Goal: Transaction & Acquisition: Purchase product/service

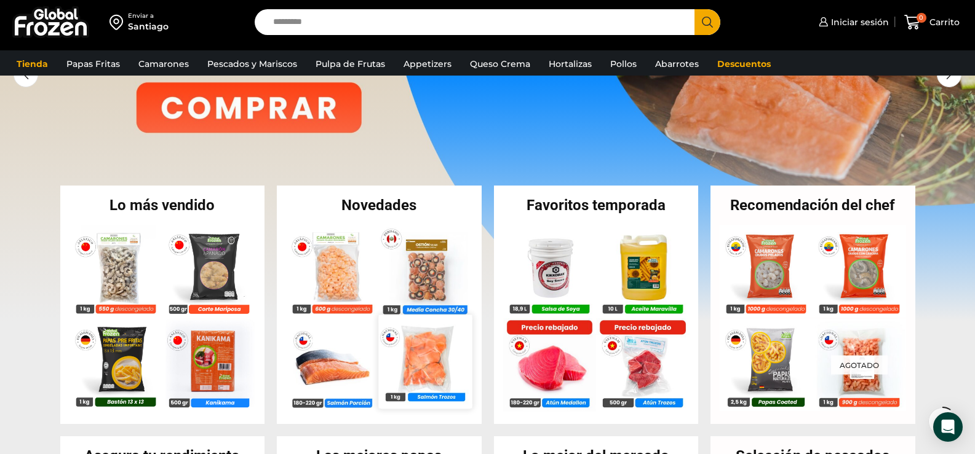
scroll to position [184, 0]
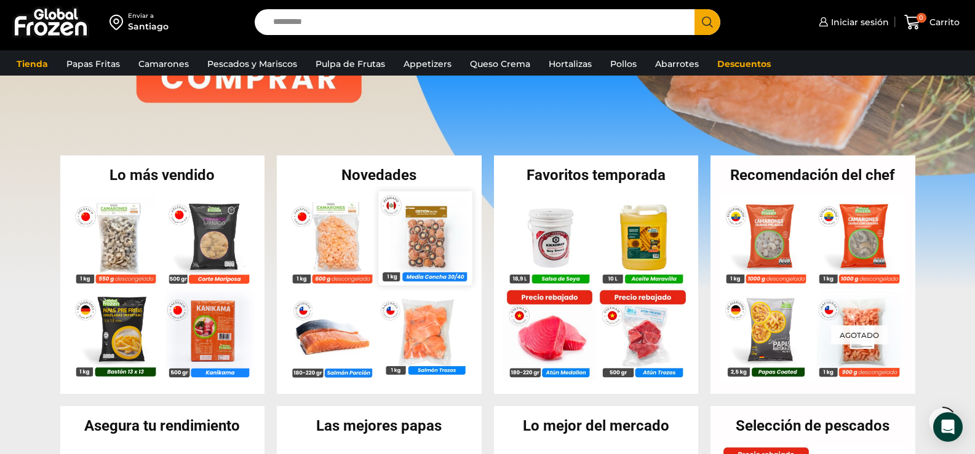
click at [437, 255] on img at bounding box center [425, 237] width 93 height 93
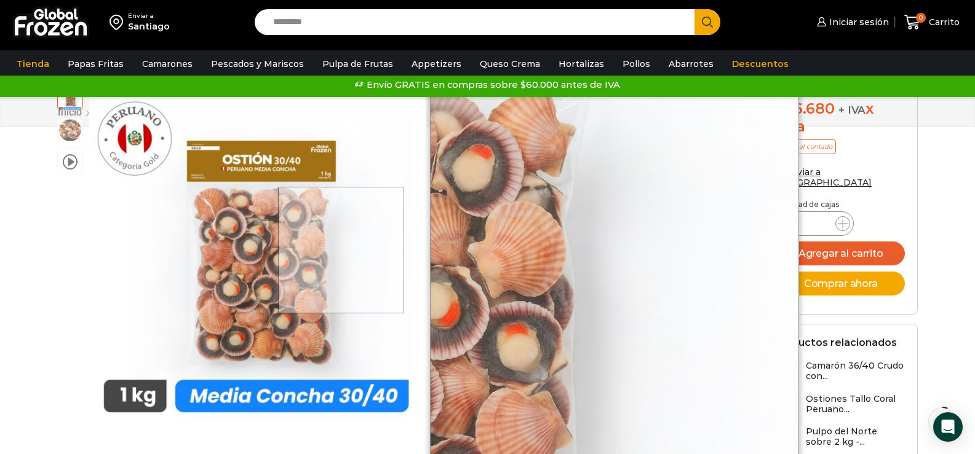
scroll to position [124, 0]
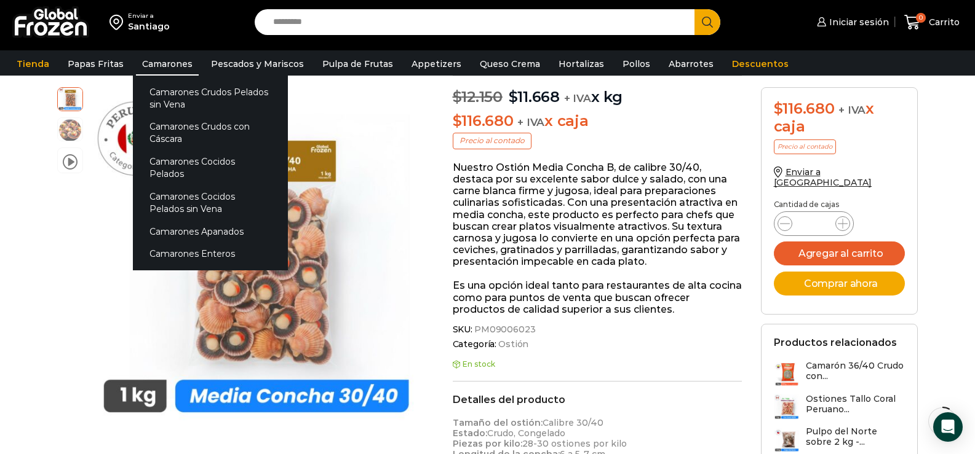
click at [168, 59] on link "Camarones" at bounding box center [167, 63] width 63 height 23
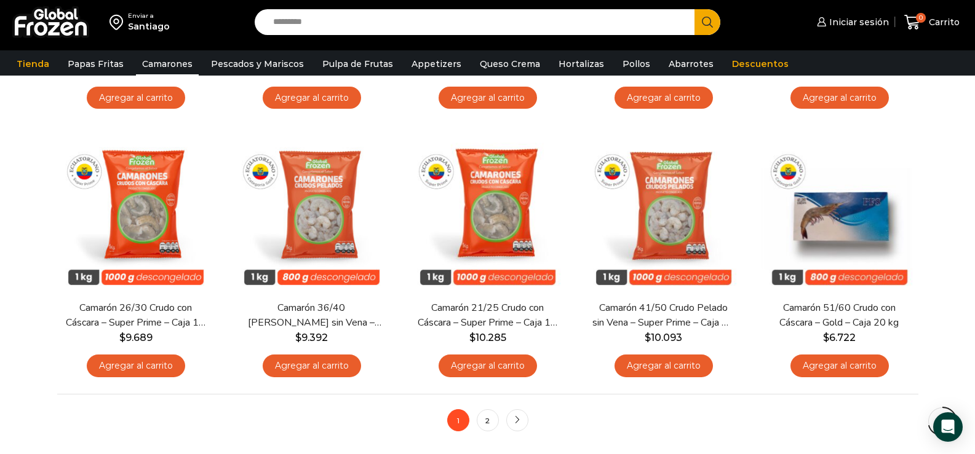
scroll to position [922, 0]
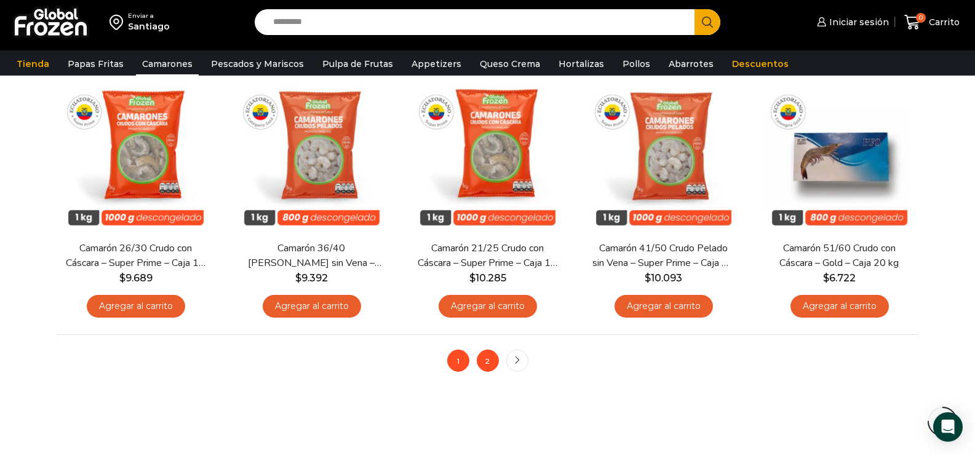
click at [488, 356] on link "2" at bounding box center [487, 361] width 22 height 22
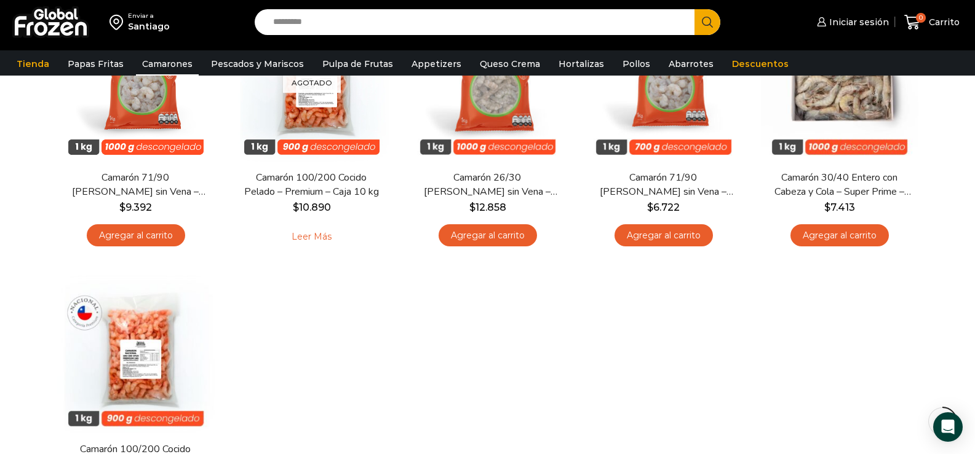
scroll to position [307, 0]
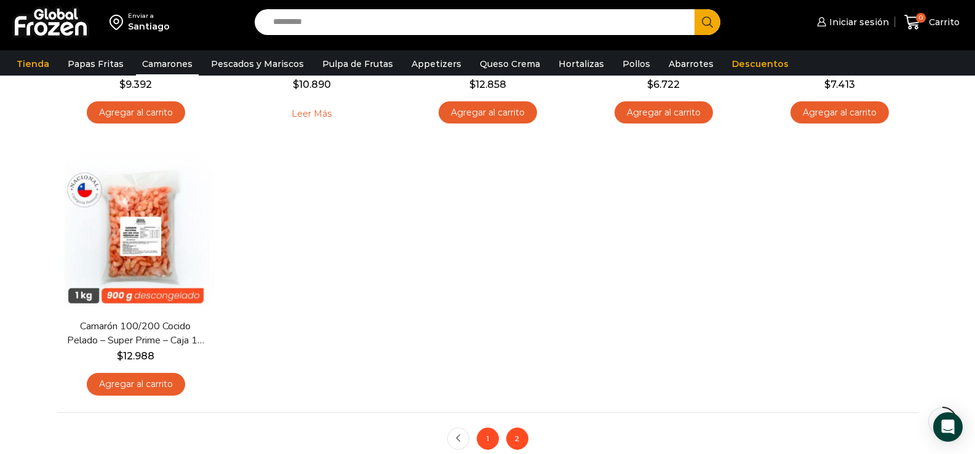
click at [479, 437] on link "1" at bounding box center [487, 439] width 22 height 22
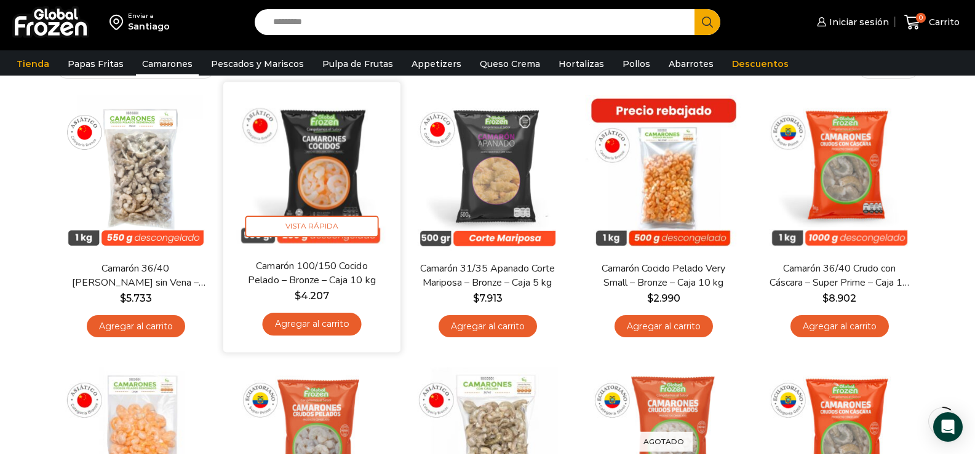
scroll to position [123, 0]
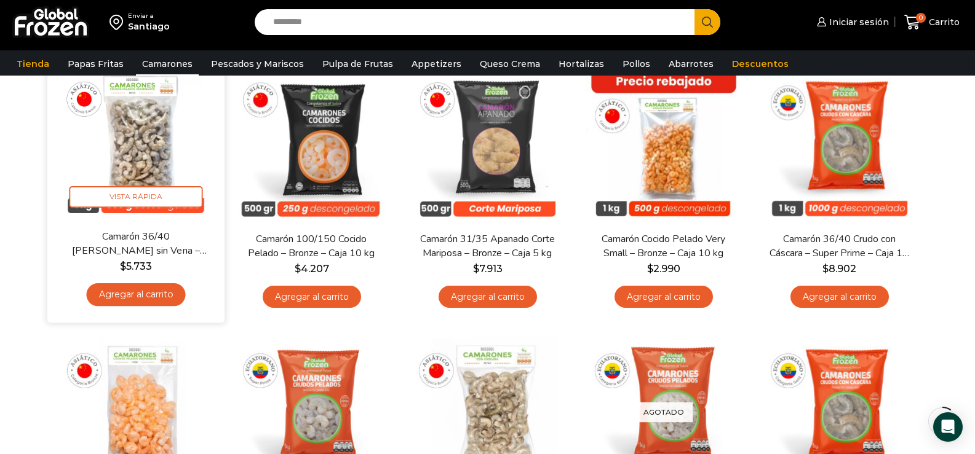
click at [158, 293] on link "Agregar al carrito" at bounding box center [135, 294] width 99 height 23
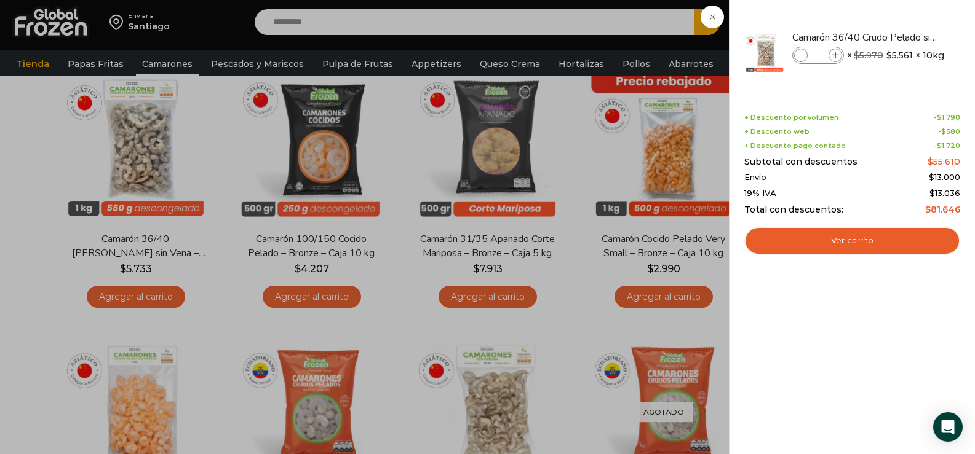
click at [901, 22] on div "1 Carrito 1 1 Shopping Cart *" at bounding box center [931, 22] width 61 height 29
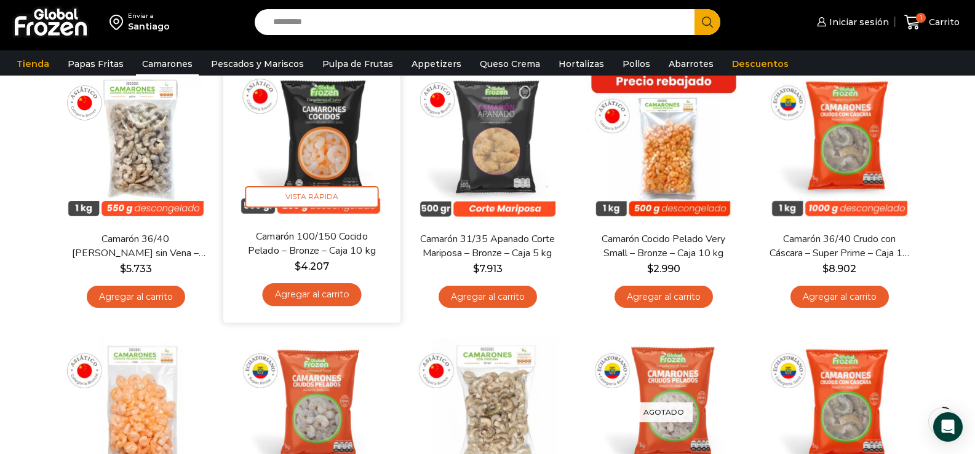
scroll to position [61, 0]
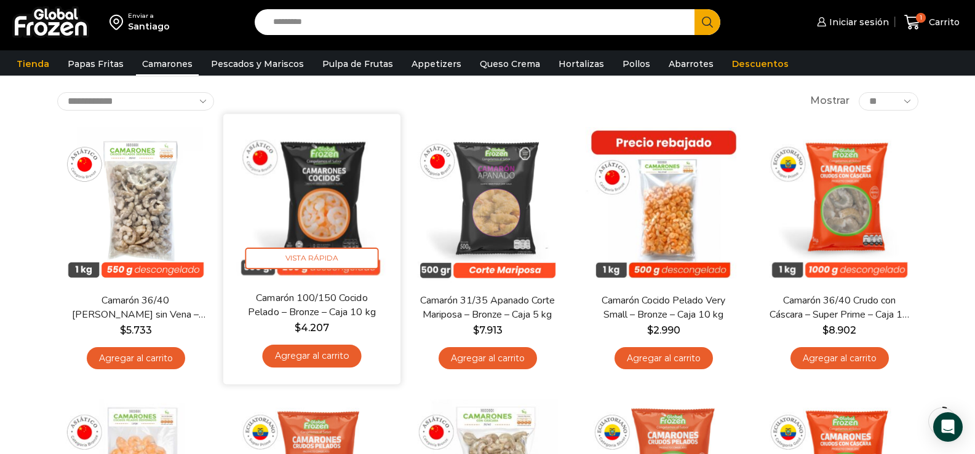
click at [327, 357] on link "Agregar al carrito" at bounding box center [311, 356] width 99 height 23
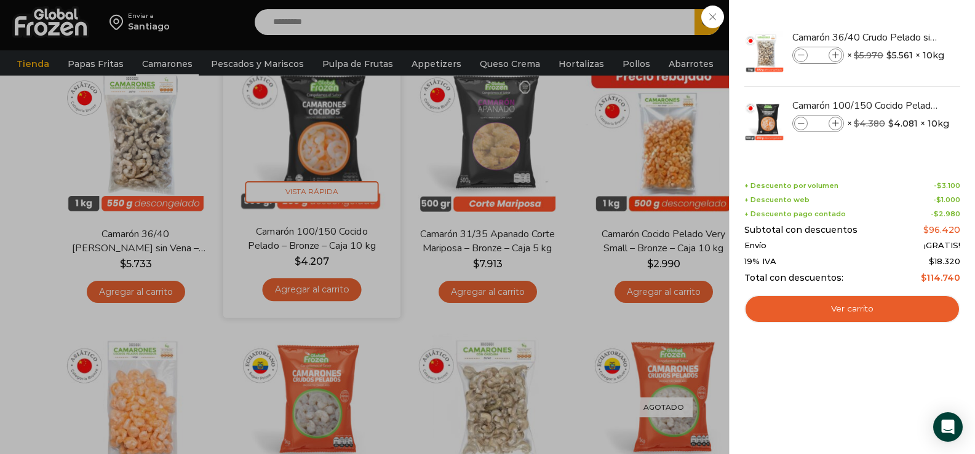
scroll to position [184, 0]
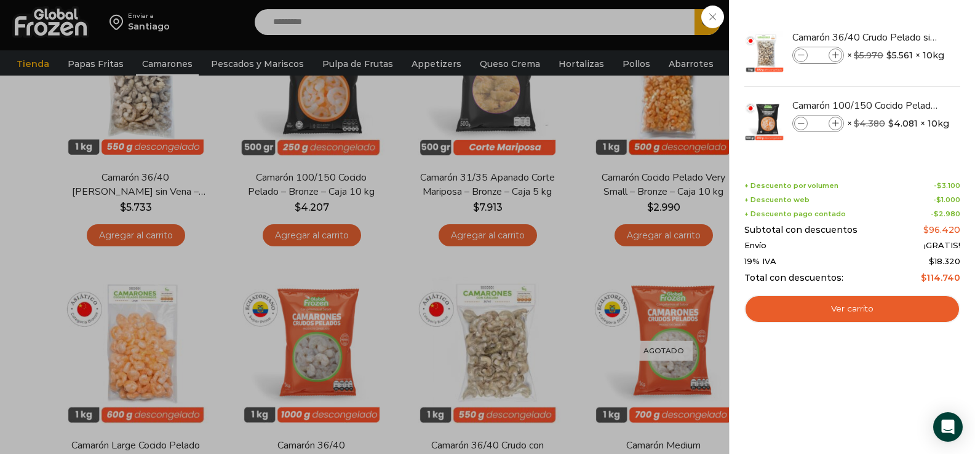
click at [901, 17] on div "2 Carrito 2 2 Shopping Cart *" at bounding box center [931, 22] width 61 height 29
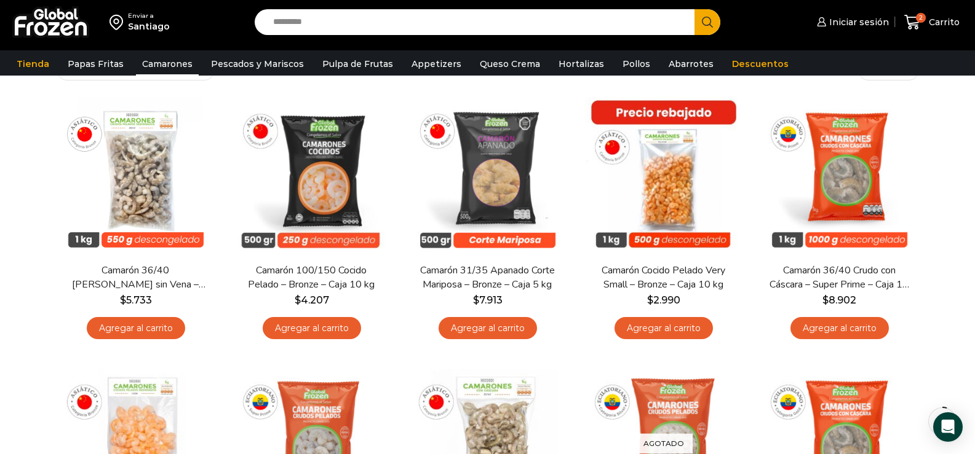
scroll to position [61, 0]
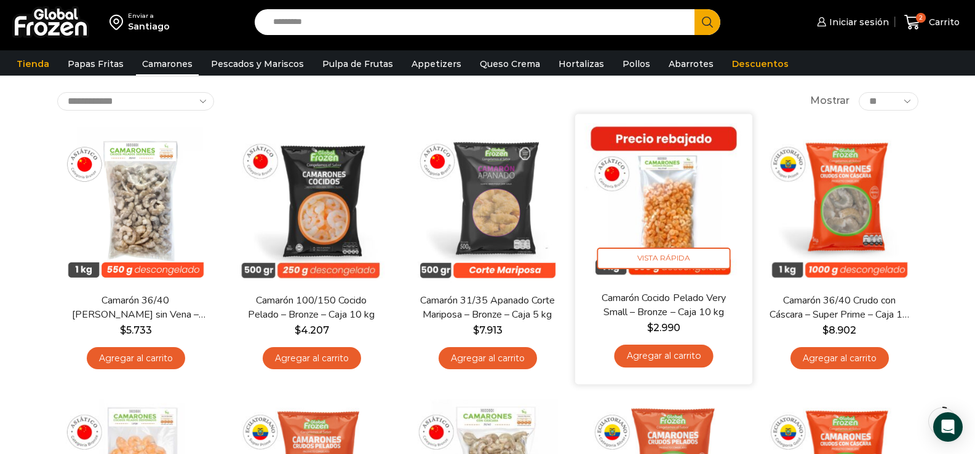
click at [662, 353] on link "Agregar al carrito" at bounding box center [663, 356] width 99 height 23
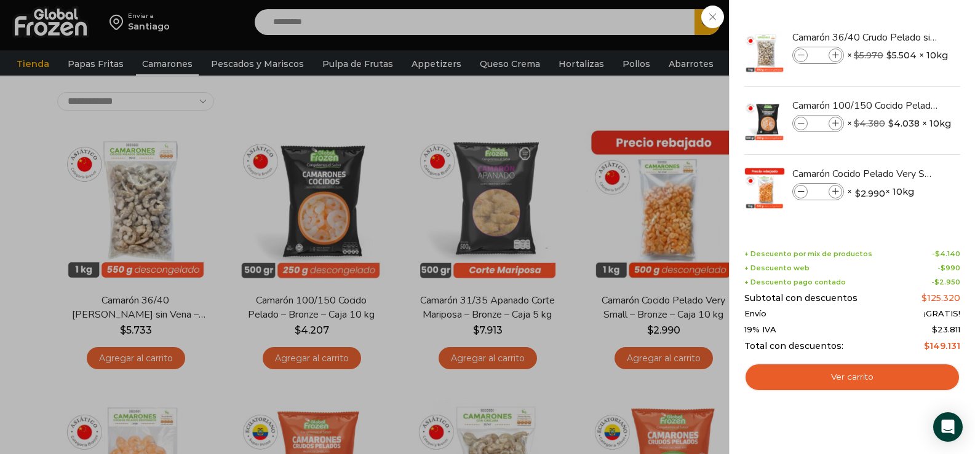
click at [901, 18] on div "3 Carrito 3 3 Shopping Cart *" at bounding box center [931, 22] width 61 height 29
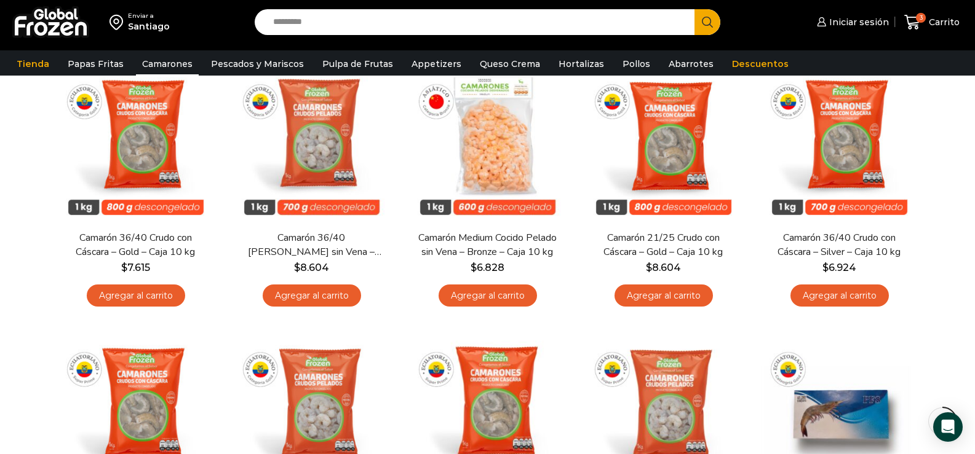
scroll to position [307, 0]
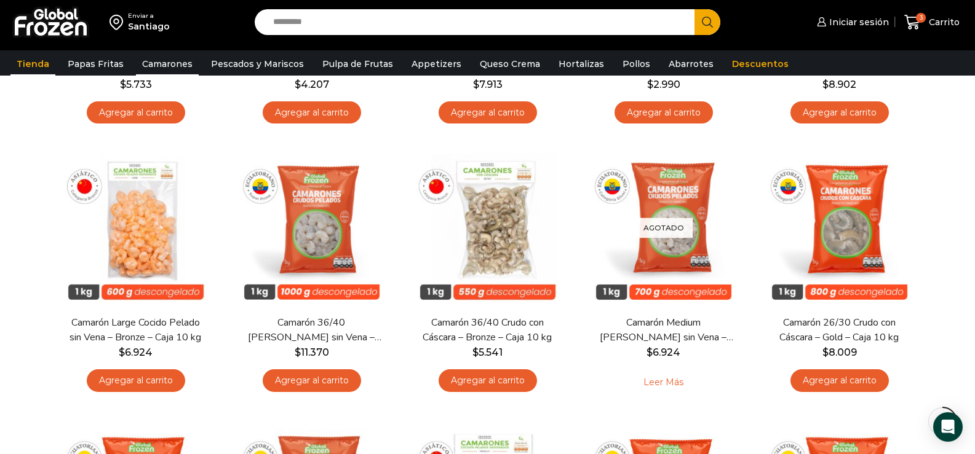
click at [31, 60] on link "Tienda" at bounding box center [32, 63] width 45 height 23
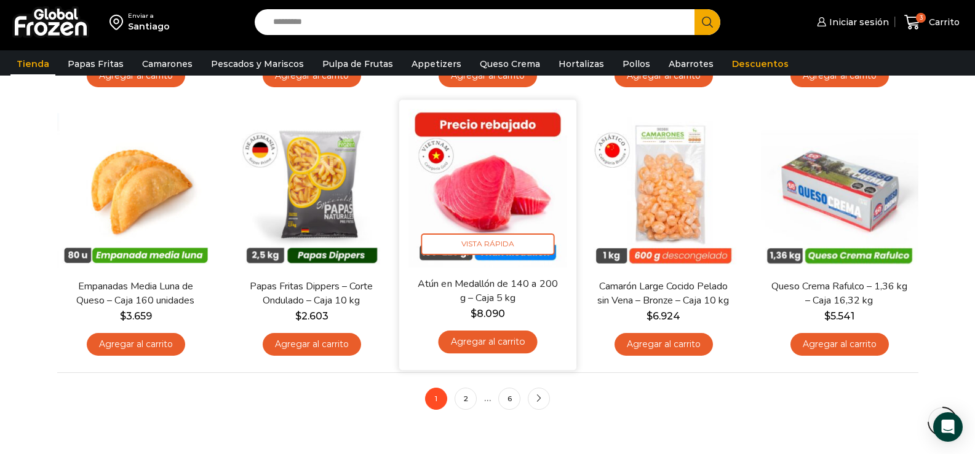
scroll to position [919, 0]
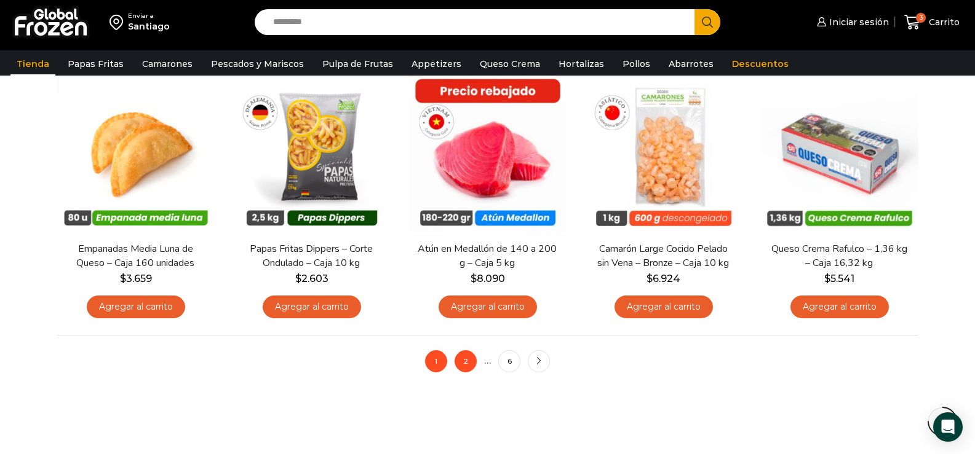
click at [462, 366] on link "2" at bounding box center [465, 361] width 22 height 22
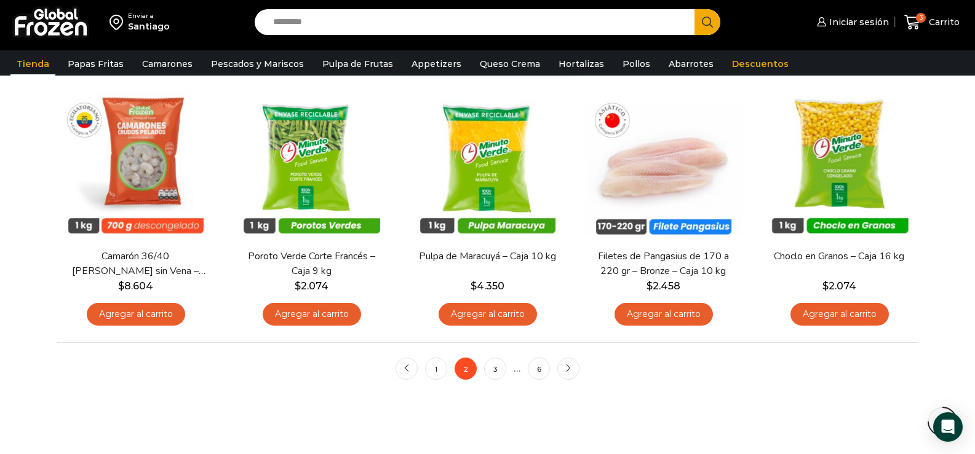
scroll to position [922, 0]
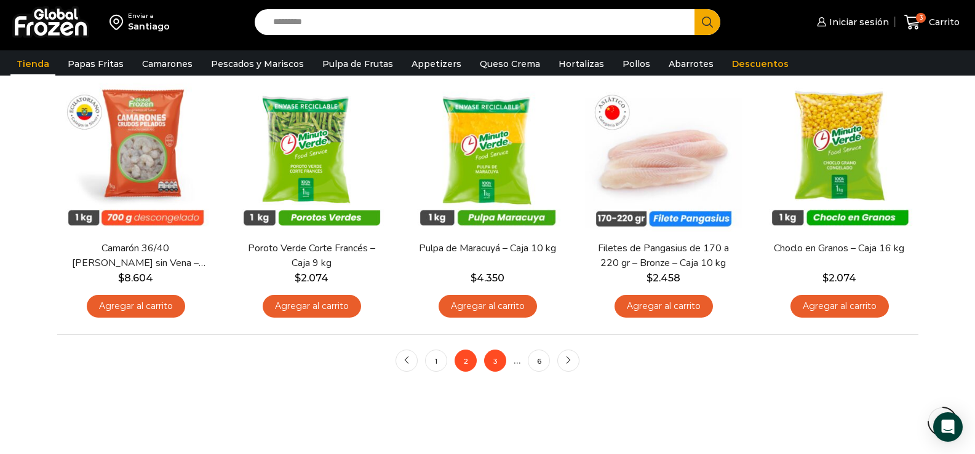
click at [498, 363] on link "3" at bounding box center [495, 361] width 22 height 22
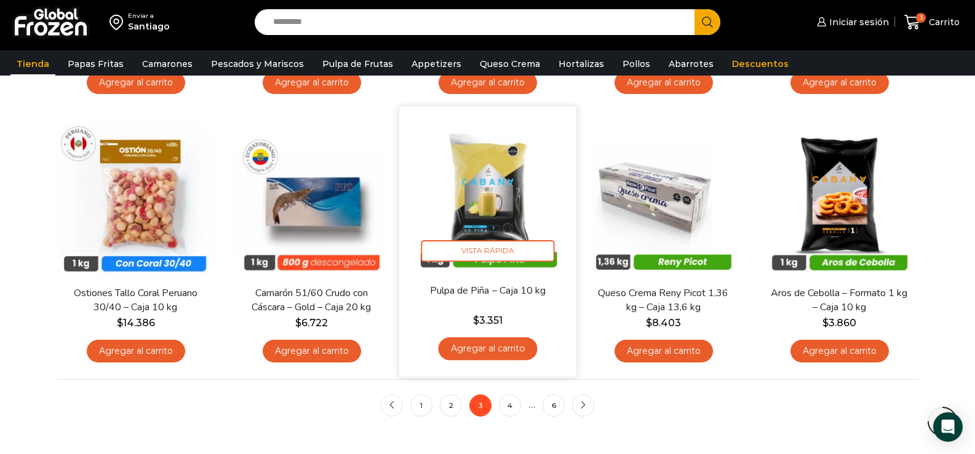
scroll to position [922, 0]
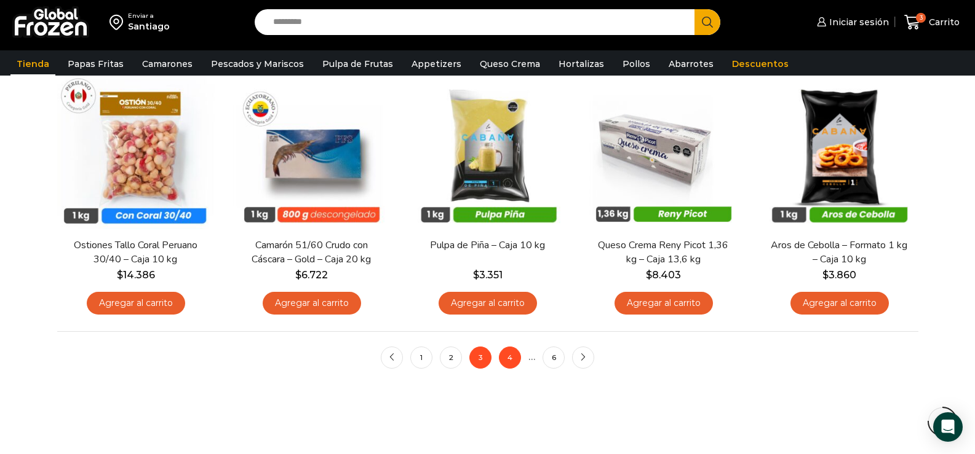
click at [513, 351] on link "4" at bounding box center [510, 358] width 22 height 22
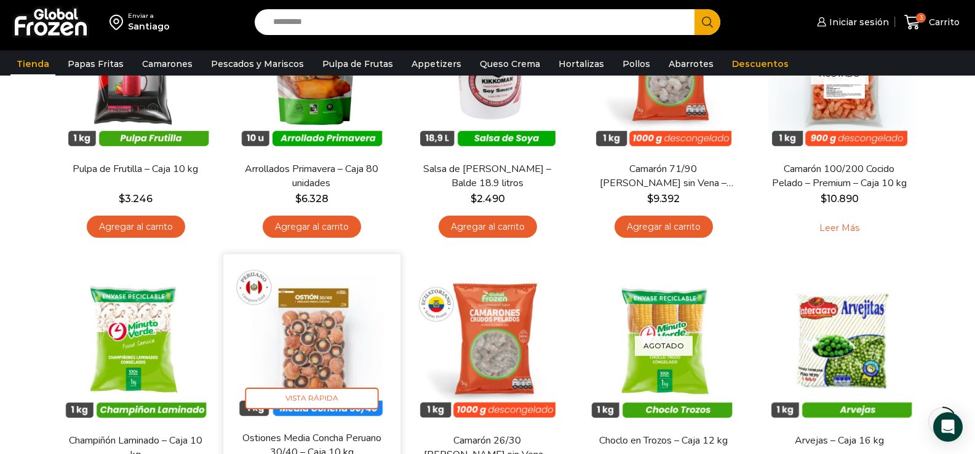
scroll to position [307, 0]
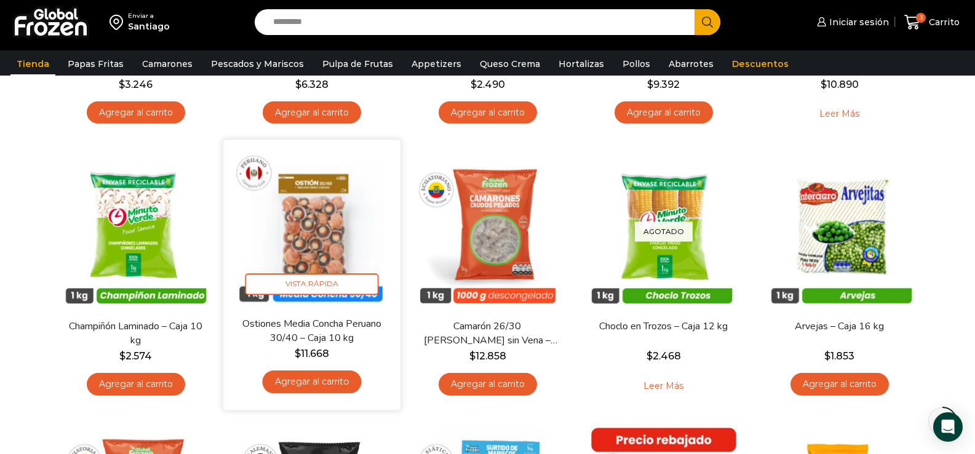
click at [322, 376] on link "Agregar al carrito" at bounding box center [311, 382] width 99 height 23
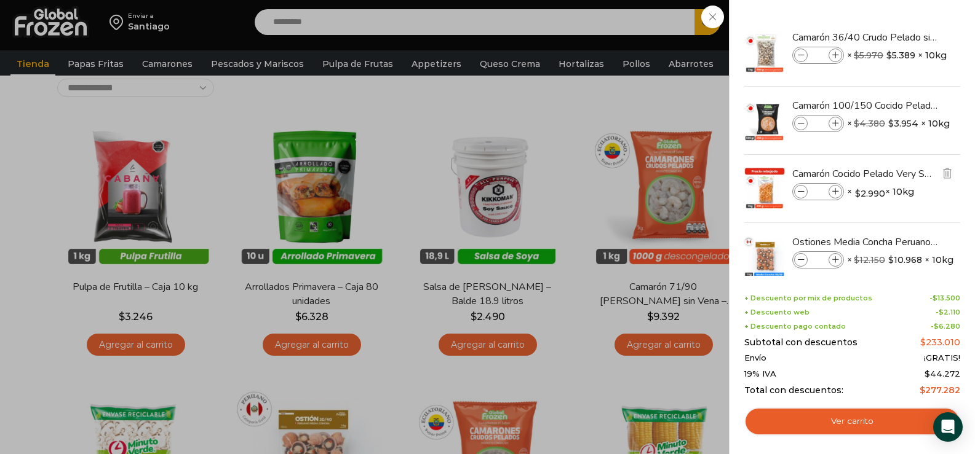
scroll to position [0, 0]
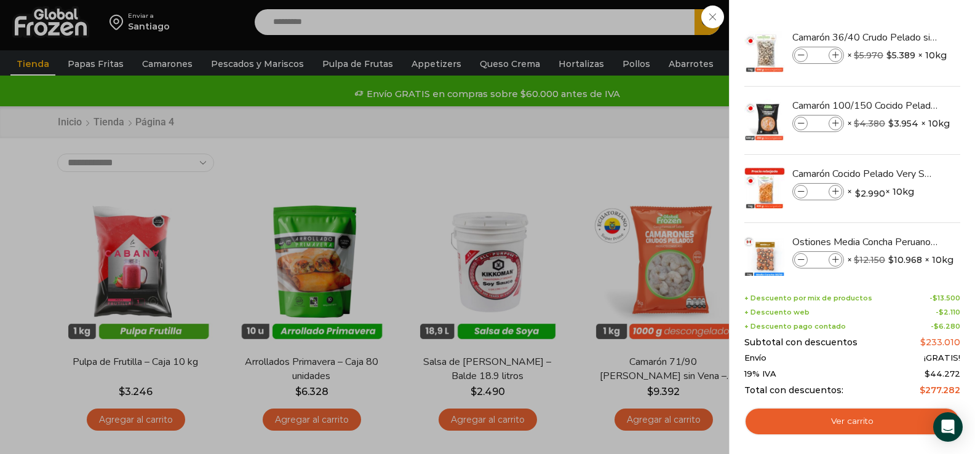
click at [901, 37] on div "4 Carrito 4 4 Shopping Cart *" at bounding box center [931, 22] width 61 height 29
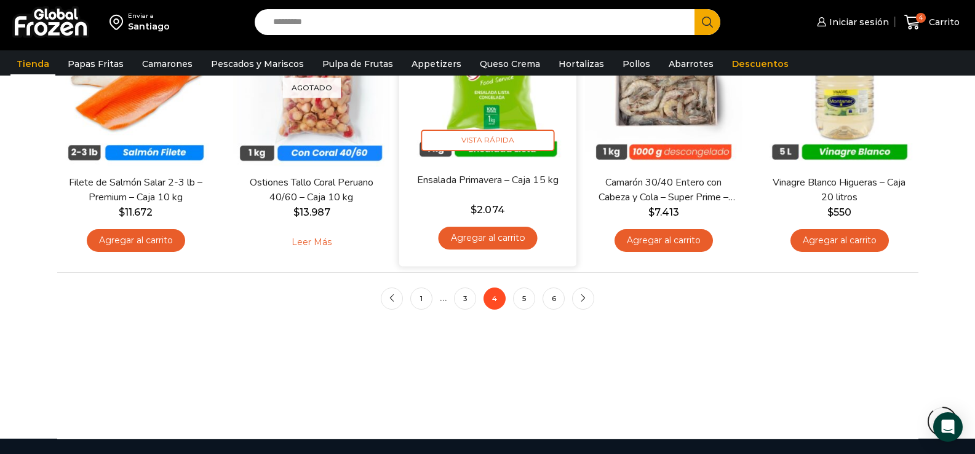
scroll to position [994, 0]
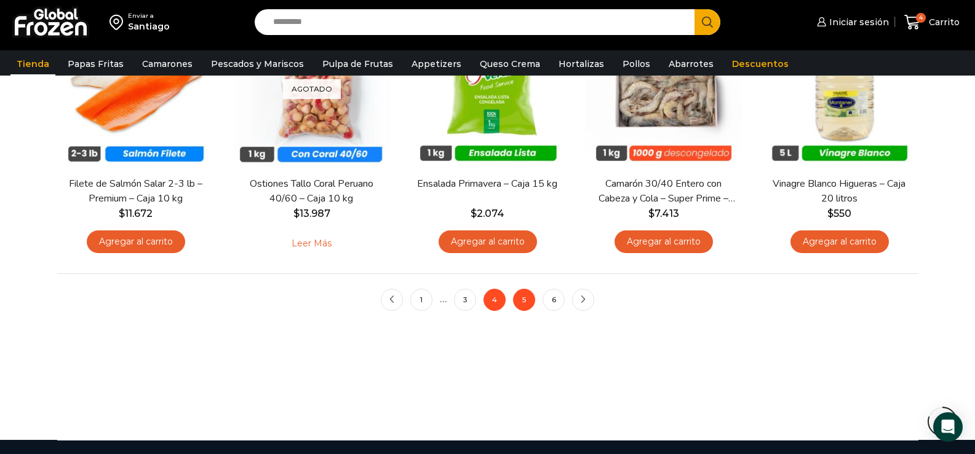
click at [513, 298] on link "5" at bounding box center [524, 300] width 22 height 22
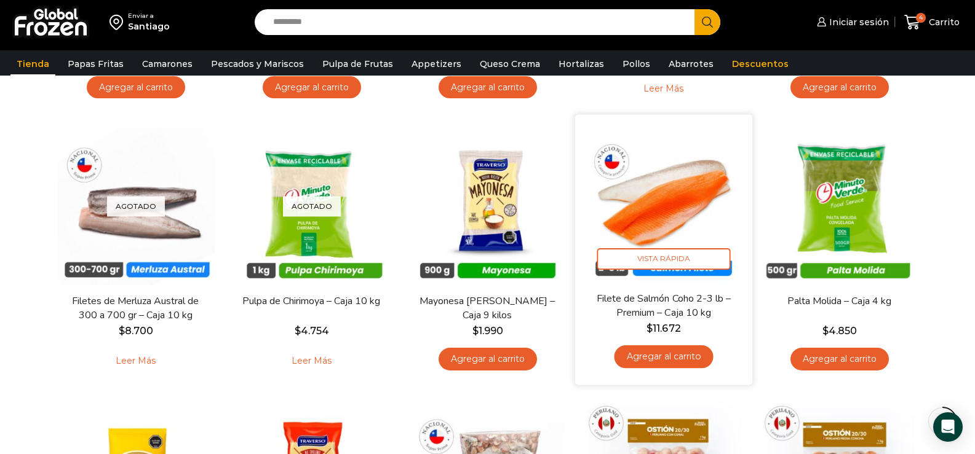
scroll to position [553, 0]
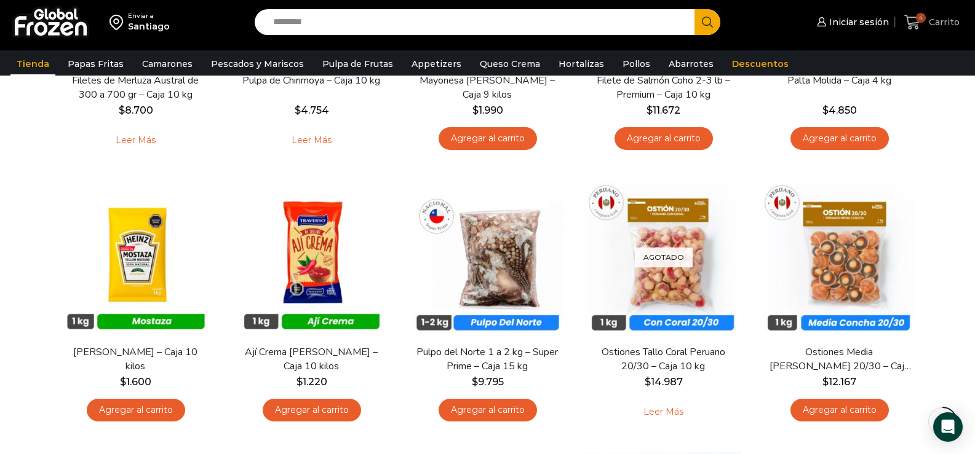
click at [938, 15] on span "4 [GEOGRAPHIC_DATA]" at bounding box center [931, 22] width 55 height 17
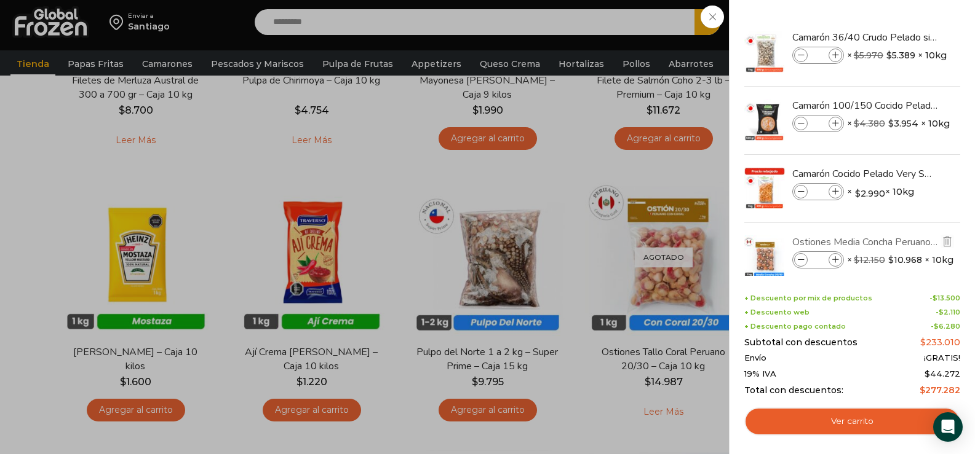
click at [852, 237] on link "Ostiones Media Concha Peruano 30/40 - Caja 10 kg" at bounding box center [865, 242] width 146 height 14
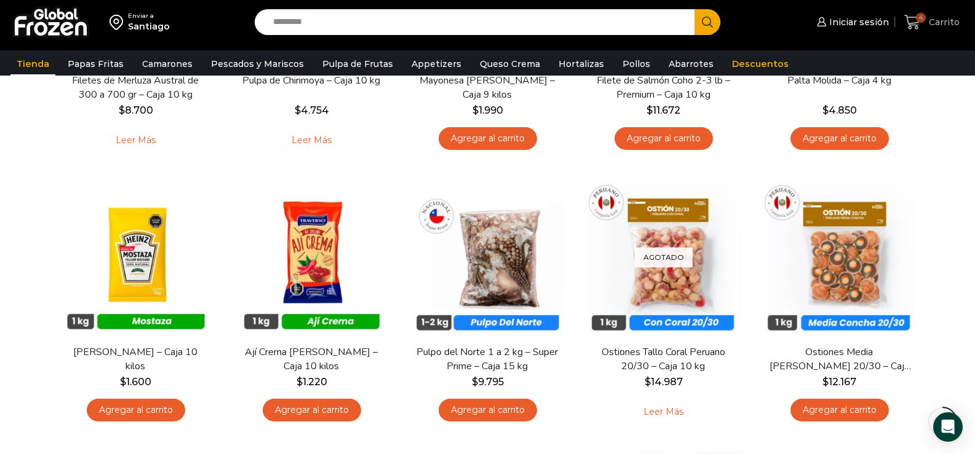
click at [951, 30] on span "4 [GEOGRAPHIC_DATA]" at bounding box center [931, 22] width 55 height 17
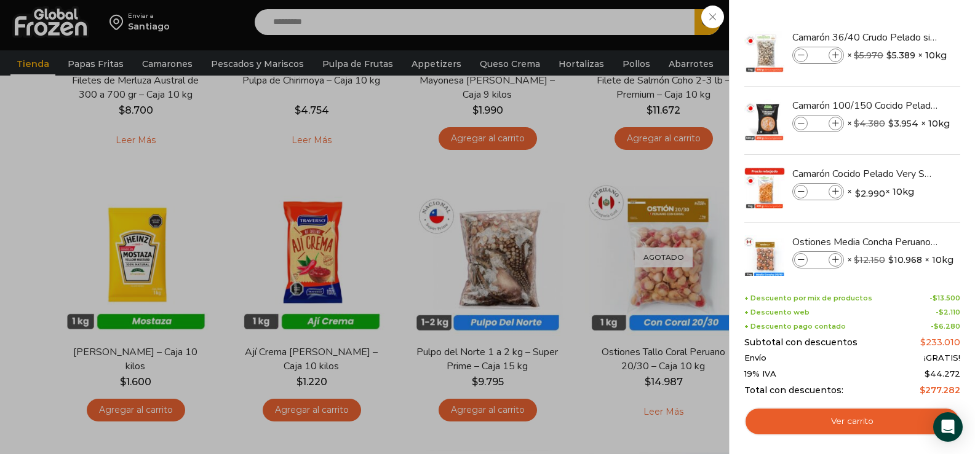
click at [901, 37] on div "4 Carrito 4 4 Shopping Cart * $" at bounding box center [931, 22] width 61 height 29
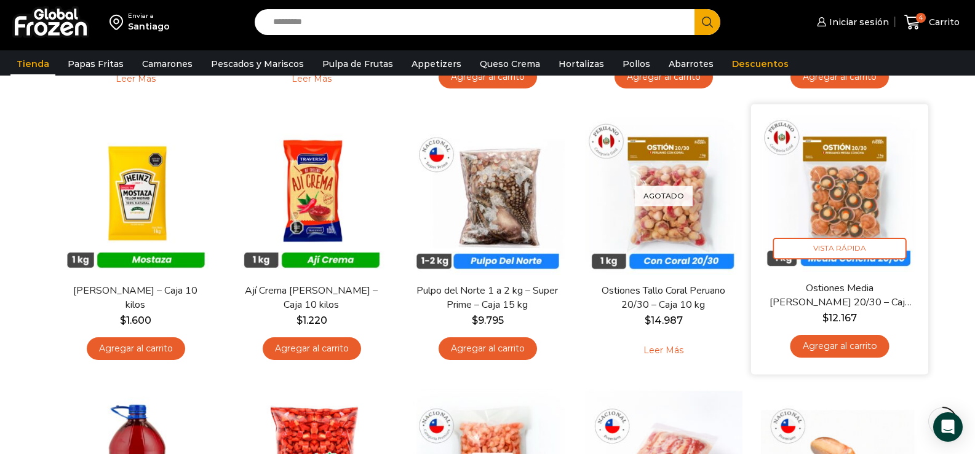
scroll to position [676, 0]
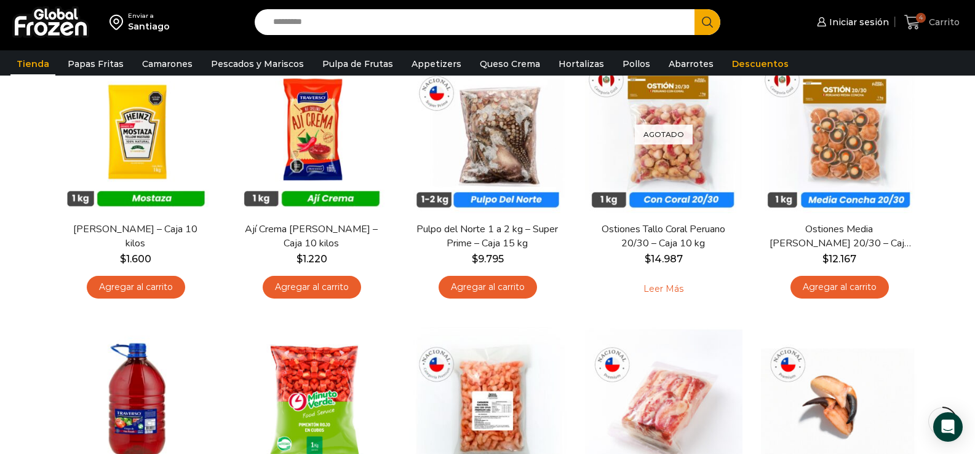
click at [943, 20] on span "Carrito" at bounding box center [942, 22] width 34 height 12
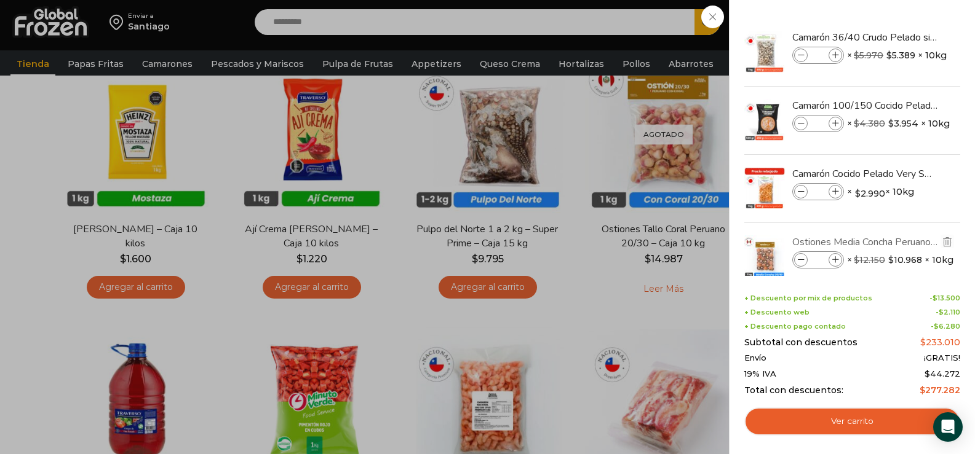
click at [889, 239] on link "Ostiones Media Concha Peruano 30/40 - Caja 10 kg" at bounding box center [865, 242] width 146 height 14
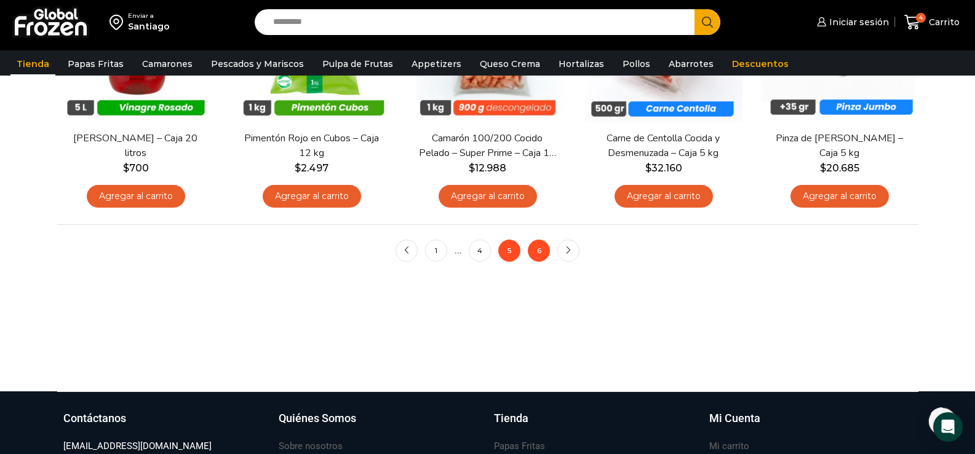
click at [530, 253] on link "6" at bounding box center [539, 251] width 22 height 22
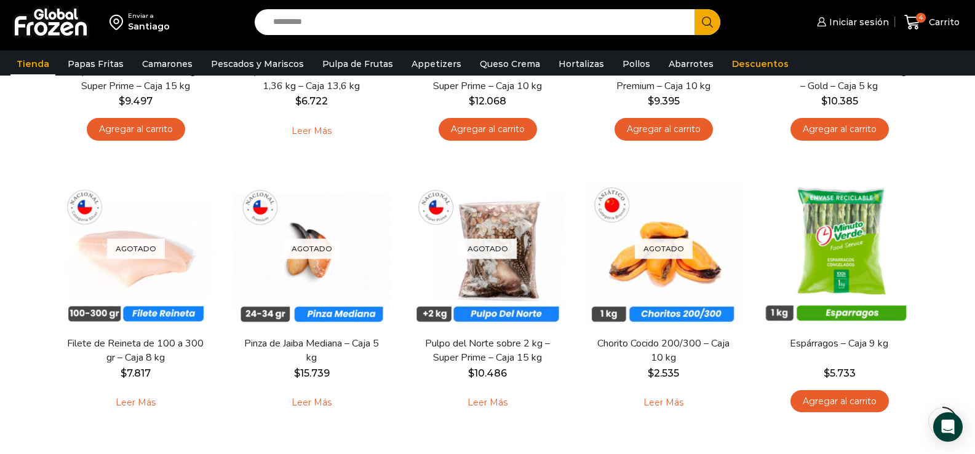
scroll to position [553, 0]
